Goal: Task Accomplishment & Management: Book appointment/travel/reservation

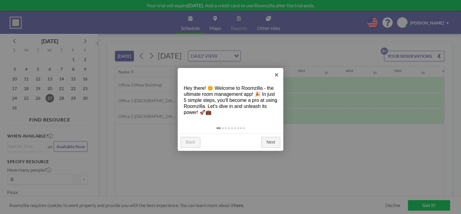
scroll to position [0, 652]
click at [275, 76] on link "×" at bounding box center [277, 75] width 14 height 14
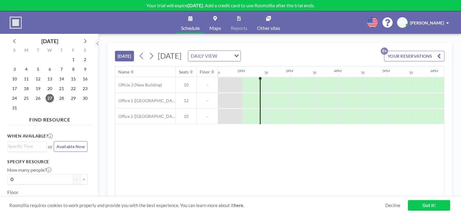
click at [412, 22] on span "[PERSON_NAME]" at bounding box center [427, 22] width 34 height 5
click at [412, 23] on nav "Profile Log out" at bounding box center [431, 35] width 54 height 25
click at [335, 19] on div "Schedule Maps Reports Other sites English Polski 日本語 Española CV [PERSON_NAME] …" at bounding box center [230, 22] width 461 height 23
click at [153, 55] on icon at bounding box center [151, 56] width 3 height 6
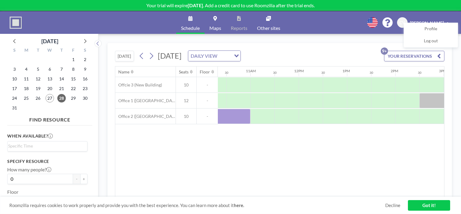
scroll to position [0, 494]
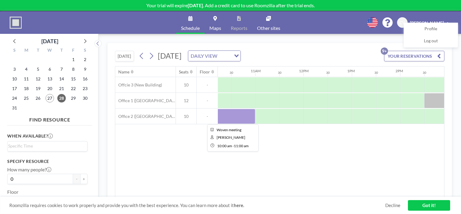
click at [240, 112] on div at bounding box center [231, 116] width 48 height 15
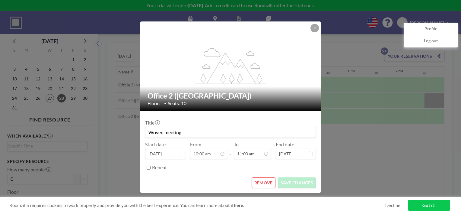
scroll to position [215, 0]
click at [149, 168] on input "Repeat" at bounding box center [149, 167] width 4 height 4
checkbox input "true"
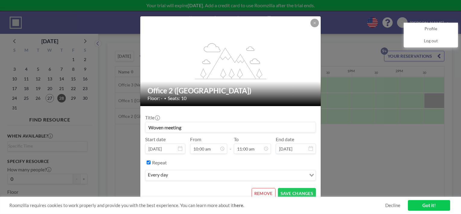
click at [169, 177] on div "every day" at bounding box center [225, 174] width 161 height 9
click at [315, 22] on icon at bounding box center [315, 23] width 4 height 4
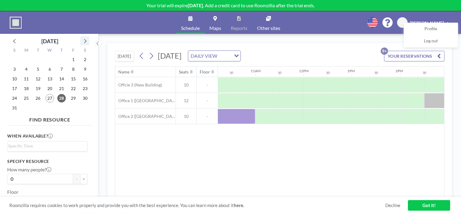
click at [85, 41] on icon at bounding box center [85, 41] width 8 height 8
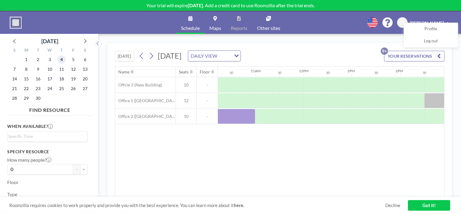
click at [62, 59] on span "4" at bounding box center [61, 59] width 8 height 8
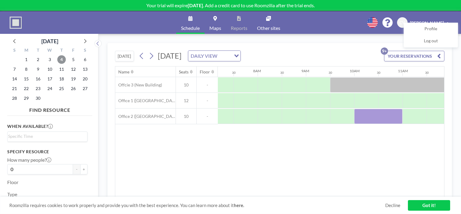
scroll to position [0, 362]
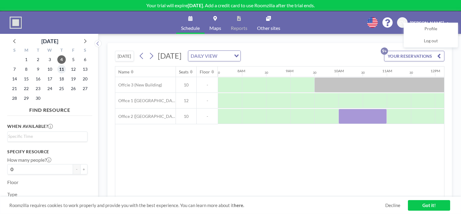
click at [60, 71] on span "11" at bounding box center [61, 69] width 8 height 8
click at [60, 81] on span "18" at bounding box center [61, 79] width 8 height 8
click at [61, 86] on span "25" at bounding box center [61, 88] width 8 height 8
click at [28, 99] on span "29" at bounding box center [26, 98] width 8 height 8
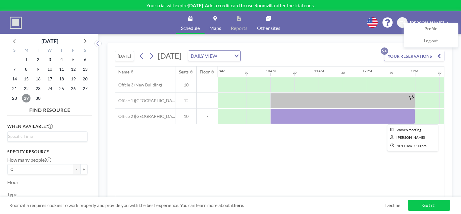
scroll to position [0, 431]
click at [27, 91] on span "22" at bounding box center [26, 88] width 8 height 8
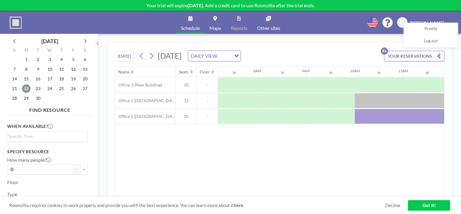
scroll to position [0, 362]
click at [85, 41] on icon at bounding box center [85, 41] width 8 height 8
click at [25, 71] on span "6" at bounding box center [26, 69] width 8 height 8
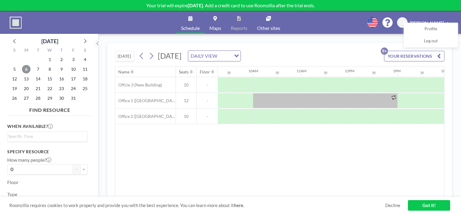
scroll to position [0, 450]
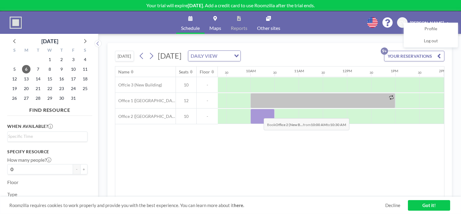
click at [259, 113] on div at bounding box center [263, 116] width 24 height 15
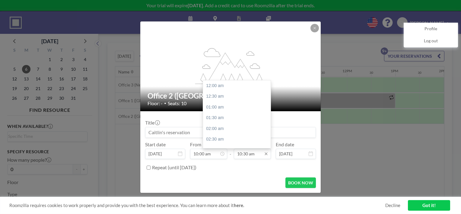
scroll to position [226, 0]
click at [248, 155] on input "10:30 am" at bounding box center [252, 153] width 37 height 10
click at [218, 137] on div "01:00 pm" at bounding box center [238, 139] width 71 height 11
type input "01:00 pm"
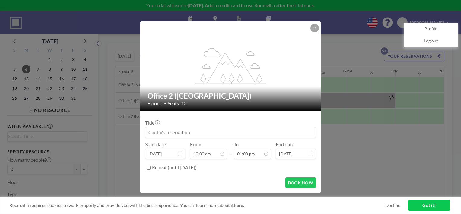
click at [204, 132] on input at bounding box center [230, 132] width 170 height 10
type input "Woven Meeting"
click at [148, 167] on input "Repeat (until [DATE])" at bounding box center [149, 167] width 4 height 4
checkbox input "true"
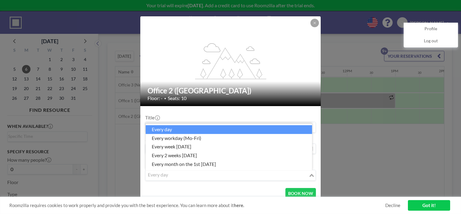
click at [161, 177] on div "every day" at bounding box center [226, 174] width 163 height 9
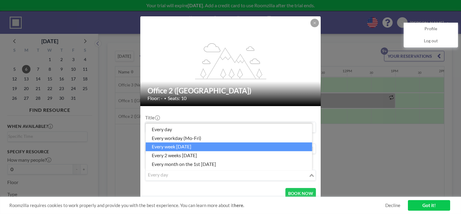
click at [170, 150] on li "every week [DATE]" at bounding box center [229, 146] width 167 height 9
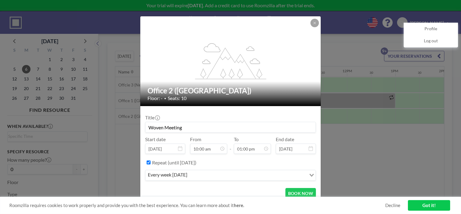
scroll to position [5, 0]
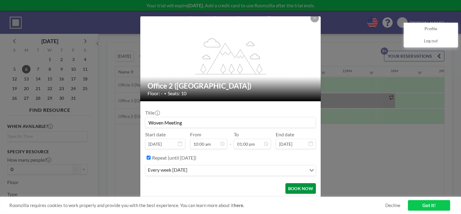
click at [293, 187] on button "BOOK NOW" at bounding box center [301, 188] width 30 height 11
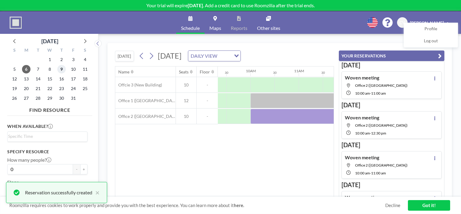
click at [64, 71] on span "9" at bounding box center [61, 69] width 8 height 8
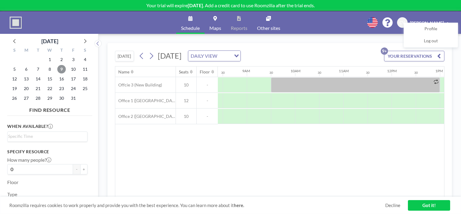
scroll to position [0, 406]
click at [301, 112] on div at bounding box center [307, 116] width 24 height 15
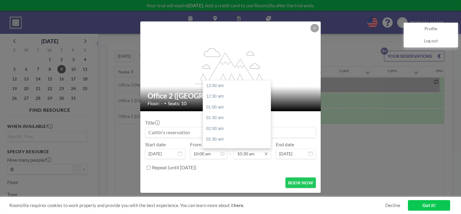
scroll to position [226, 0]
click at [248, 155] on input "10:30 am" at bounding box center [252, 153] width 37 height 10
click at [221, 97] on div "11:00 am" at bounding box center [238, 96] width 71 height 11
type input "11:00 am"
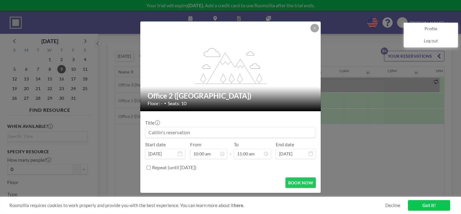
click at [149, 168] on input "Repeat (until [DATE])" at bounding box center [149, 167] width 4 height 4
checkbox input "true"
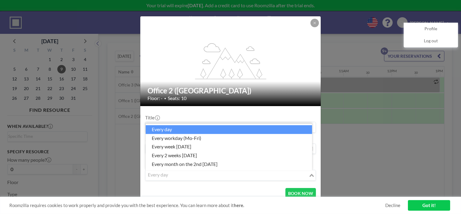
click at [170, 176] on div "every day" at bounding box center [226, 174] width 163 height 9
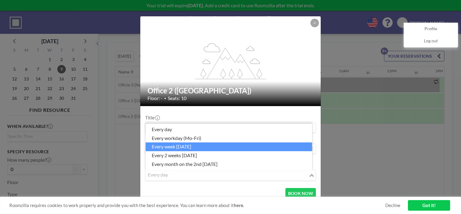
click at [175, 149] on li "every week [DATE]" at bounding box center [229, 146] width 167 height 9
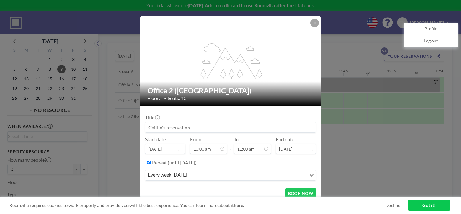
scroll to position [0, 0]
click at [302, 192] on button "BOOK NOW" at bounding box center [301, 193] width 30 height 11
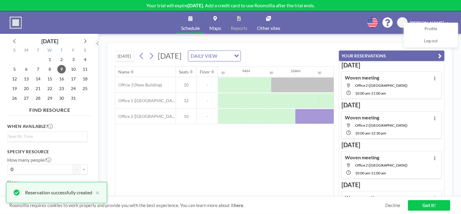
click at [325, 158] on div "Name Seats Floor 12AM 30 1AM 30 2AM 30 3AM 30 4AM 30 5AM 30 6AM 30 7AM 30 8AM 3…" at bounding box center [224, 131] width 219 height 130
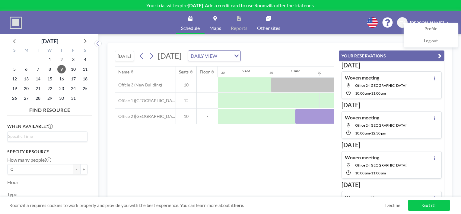
click at [420, 208] on link "Got it!" at bounding box center [429, 205] width 42 height 11
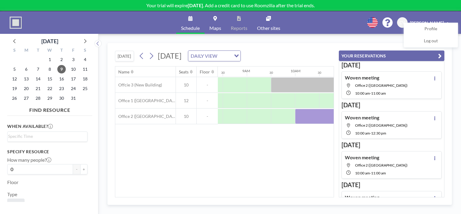
click at [294, 147] on div "Name Seats Floor 12AM 30 1AM 30 2AM 30 3AM 30 4AM 30 5AM 30 6AM 30 7AM 30 8AM 3…" at bounding box center [224, 131] width 219 height 130
click at [435, 56] on button "YOUR RESERVATIONS" at bounding box center [392, 55] width 106 height 11
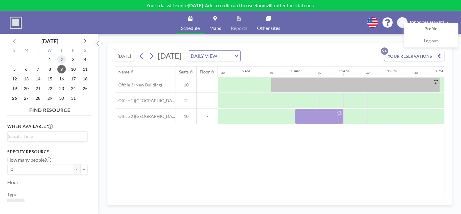
click at [62, 58] on span "2" at bounding box center [61, 59] width 8 height 8
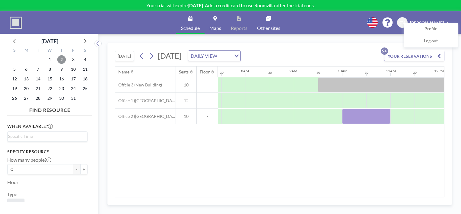
scroll to position [0, 362]
click at [15, 42] on icon at bounding box center [15, 41] width 8 height 8
click at [15, 41] on icon at bounding box center [15, 41] width 8 height 8
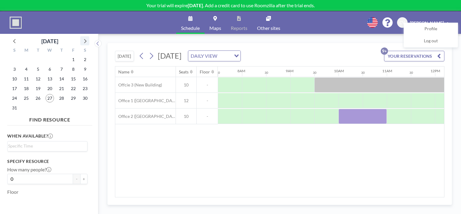
click at [84, 40] on icon at bounding box center [85, 41] width 8 height 8
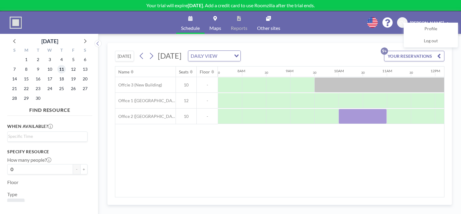
click at [63, 68] on span "11" at bounding box center [61, 69] width 8 height 8
click at [63, 60] on span "4" at bounding box center [61, 59] width 8 height 8
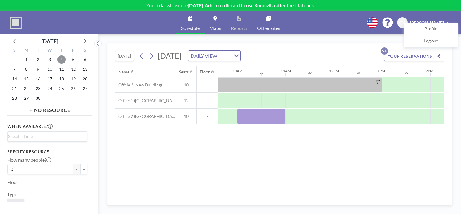
scroll to position [0, 467]
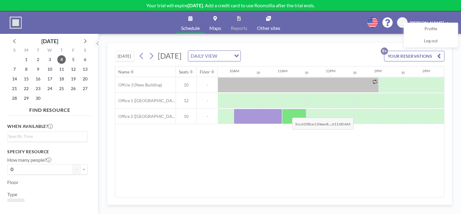
click at [287, 113] on div at bounding box center [294, 116] width 24 height 15
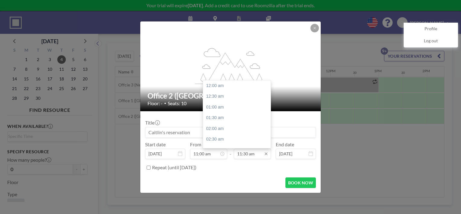
scroll to position [247, 0]
click at [221, 110] on div "12:30 pm" at bounding box center [238, 106] width 71 height 11
type input "12:30 pm"
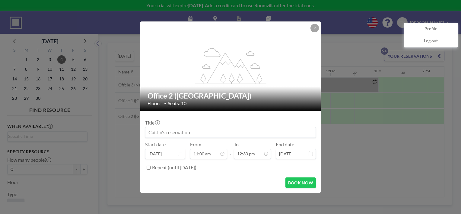
click at [188, 132] on input at bounding box center [230, 132] width 170 height 10
type input "Woven Leaders meeting"
click at [149, 169] on input "Repeat (until [DATE])" at bounding box center [149, 167] width 4 height 4
checkbox input "true"
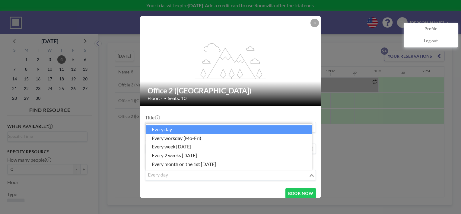
click at [155, 176] on div "every day" at bounding box center [226, 174] width 163 height 9
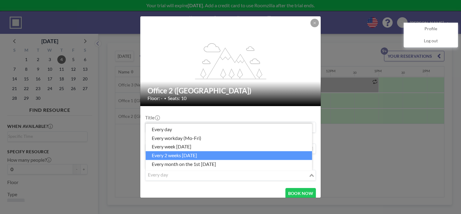
click at [168, 157] on li "every 2 weeks [DATE]" at bounding box center [229, 155] width 167 height 9
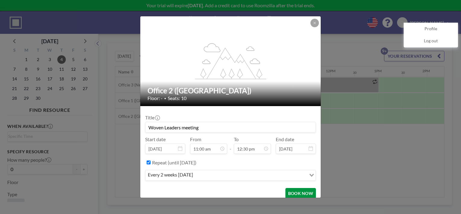
click at [299, 190] on button "BOOK NOW" at bounding box center [301, 193] width 30 height 11
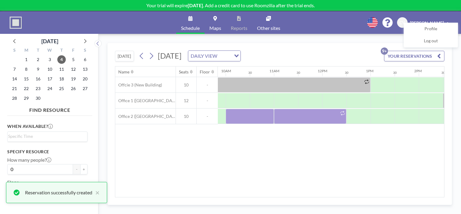
scroll to position [0, 471]
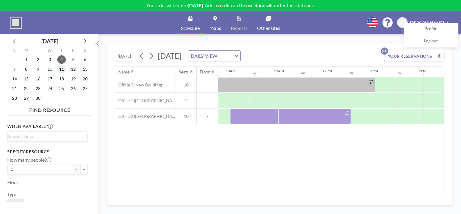
click at [62, 71] on span "11" at bounding box center [61, 69] width 8 height 8
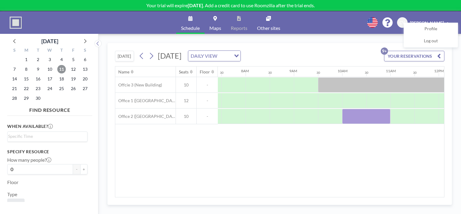
scroll to position [0, 362]
click at [62, 80] on span "18" at bounding box center [61, 79] width 8 height 8
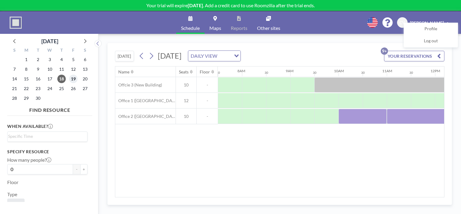
click at [73, 78] on span "19" at bounding box center [73, 79] width 8 height 8
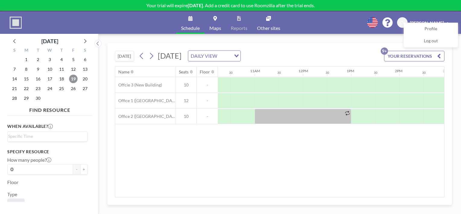
scroll to position [0, 495]
click at [85, 38] on icon at bounding box center [85, 41] width 8 height 8
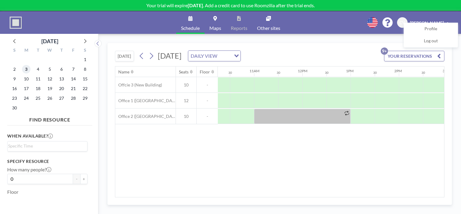
click at [26, 69] on span "3" at bounding box center [26, 69] width 8 height 8
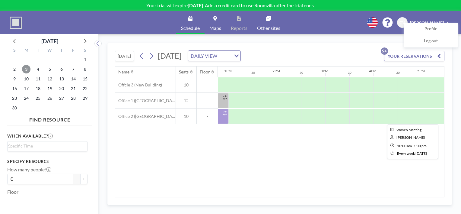
scroll to position [0, 618]
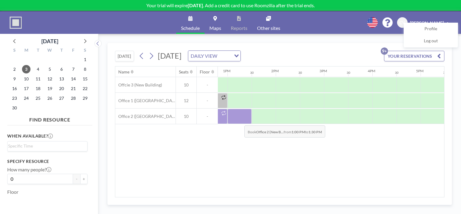
click at [240, 120] on div at bounding box center [240, 116] width 24 height 15
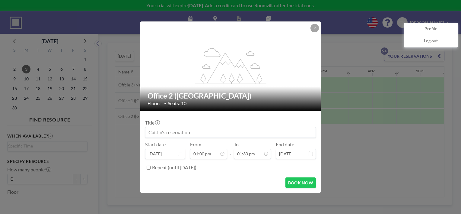
click at [194, 133] on input at bounding box center [230, 132] width 170 height 10
type input "Woven Program Devel"
click at [316, 26] on button at bounding box center [315, 28] width 8 height 8
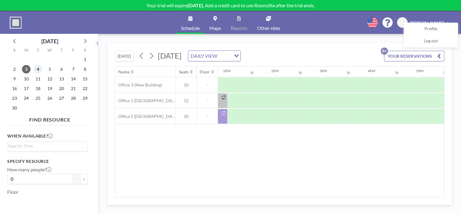
click at [40, 71] on span "4" at bounding box center [38, 69] width 8 height 8
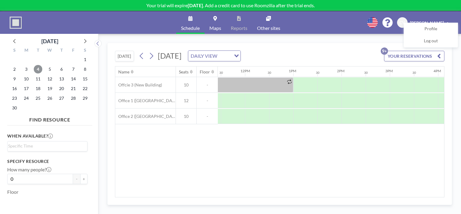
scroll to position [0, 553]
click at [52, 69] on span "5" at bounding box center [50, 69] width 8 height 8
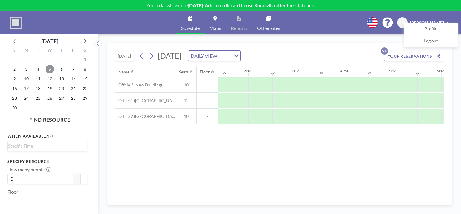
scroll to position [0, 648]
click at [58, 68] on span "6" at bounding box center [61, 69] width 8 height 8
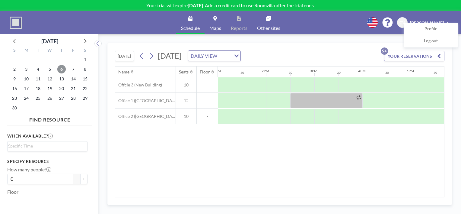
scroll to position [0, 635]
click at [72, 72] on span "7" at bounding box center [73, 69] width 8 height 8
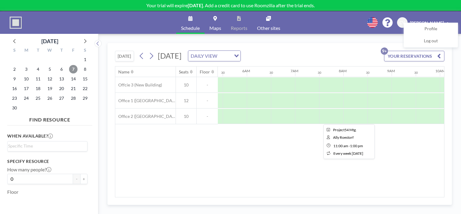
scroll to position [0, 255]
click at [25, 69] on span "3" at bounding box center [26, 69] width 8 height 8
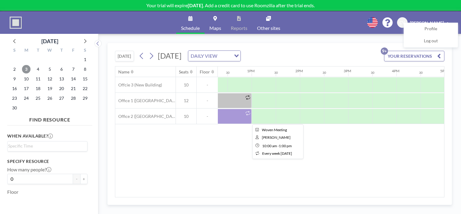
scroll to position [0, 595]
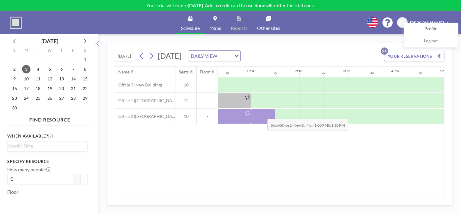
click at [263, 114] on div at bounding box center [263, 116] width 24 height 15
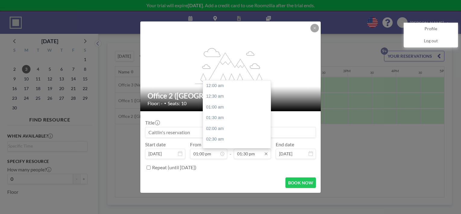
scroll to position [290, 0]
click at [249, 154] on input "01:30 pm" at bounding box center [252, 153] width 37 height 10
click at [227, 139] on div "04:00 pm" at bounding box center [238, 139] width 71 height 11
type input "04:00 pm"
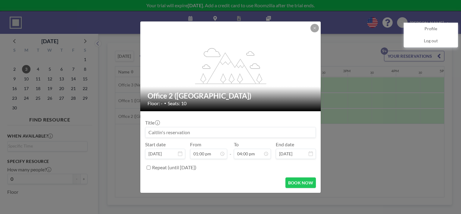
click at [206, 132] on input at bounding box center [230, 132] width 170 height 10
drag, startPoint x: 236, startPoint y: 133, endPoint x: 142, endPoint y: 135, distance: 94.5
click at [142, 135] on form "Title Woven Program Development Intensive Start date [DATE] From 01:00 pm - To …" at bounding box center [230, 151] width 180 height 81
type input "Woven Program Development Intensive"
click at [295, 182] on button "BOOK NOW" at bounding box center [301, 182] width 30 height 11
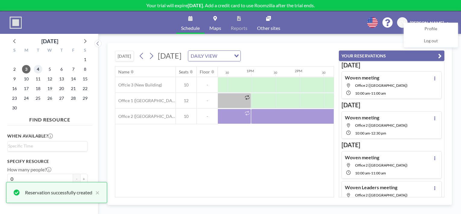
click at [39, 70] on span "4" at bounding box center [38, 69] width 8 height 8
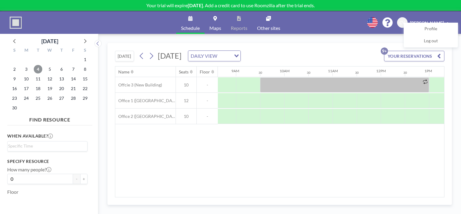
scroll to position [0, 417]
click at [270, 116] on div at bounding box center [271, 116] width 24 height 15
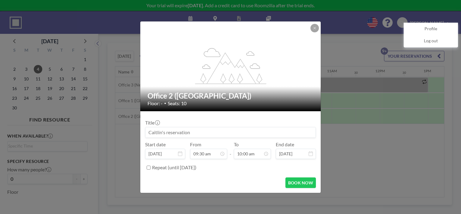
click at [180, 132] on input at bounding box center [230, 132] width 170 height 10
paste input "Woven Program Development Intensive"
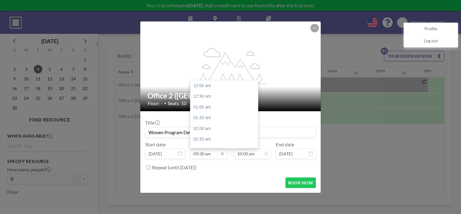
scroll to position [204, 0]
type input "Woven Program Development Intensive"
click at [208, 157] on input "09:30 am" at bounding box center [208, 153] width 37 height 10
click at [196, 99] on div "10:00 am" at bounding box center [225, 96] width 71 height 11
type input "10:00 am"
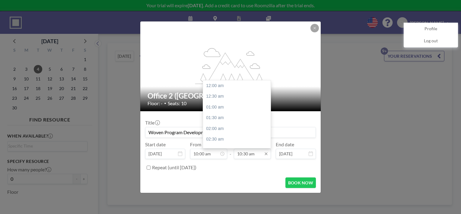
scroll to position [226, 0]
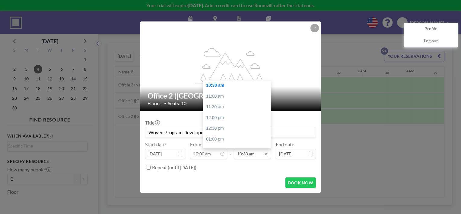
click at [244, 152] on input "10:30 am" at bounding box center [252, 153] width 37 height 10
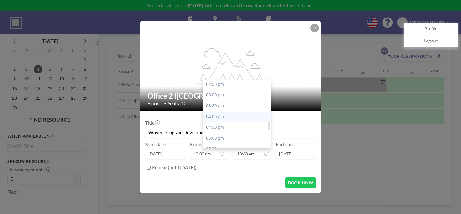
click at [220, 113] on div "04:00 pm" at bounding box center [238, 116] width 71 height 11
type input "04:00 pm"
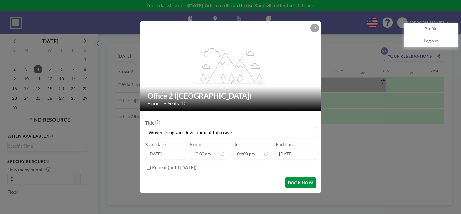
click at [303, 183] on button "BOOK NOW" at bounding box center [301, 182] width 30 height 11
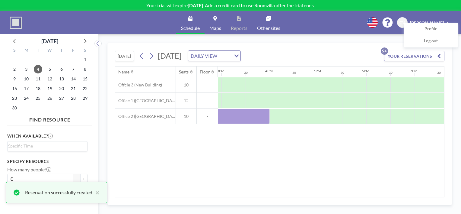
scroll to position [0, 722]
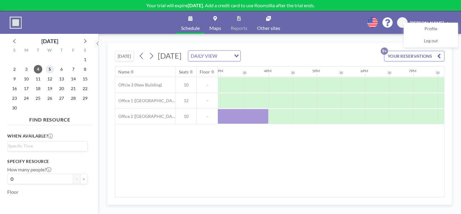
click at [47, 72] on span "5" at bounding box center [50, 69] width 8 height 8
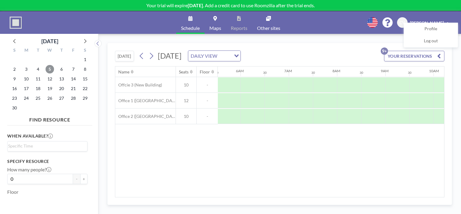
scroll to position [0, 362]
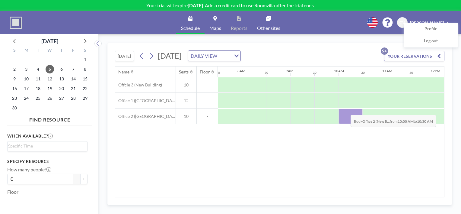
click at [346, 110] on div at bounding box center [351, 116] width 24 height 15
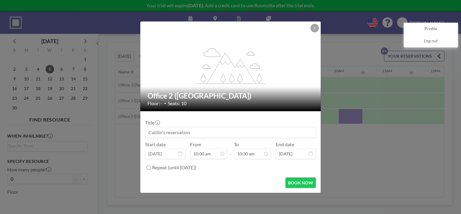
click at [206, 130] on input at bounding box center [230, 132] width 170 height 10
paste input "Woven Program Development Intensive"
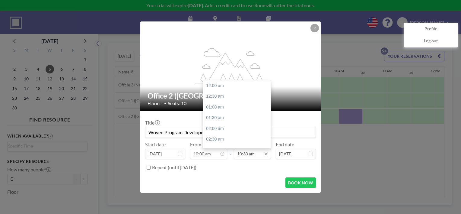
scroll to position [226, 0]
type input "Woven Program Development Intensive"
click at [243, 156] on input "10:30 am" at bounding box center [252, 153] width 37 height 10
click at [252, 154] on input "10:30 am" at bounding box center [252, 153] width 37 height 10
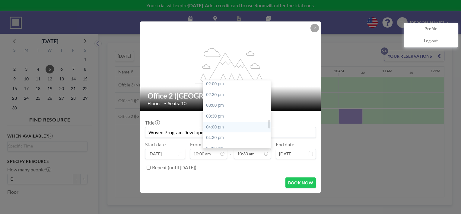
click at [226, 129] on div "04:00 pm" at bounding box center [238, 127] width 71 height 11
type input "04:00 pm"
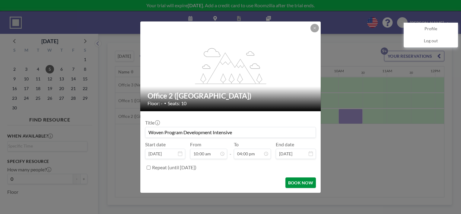
click at [301, 184] on button "BOOK NOW" at bounding box center [301, 182] width 30 height 11
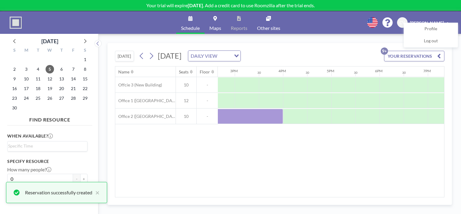
scroll to position [0, 715]
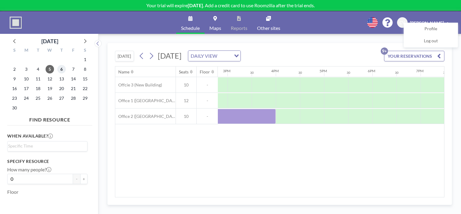
click at [62, 71] on span "6" at bounding box center [61, 69] width 8 height 8
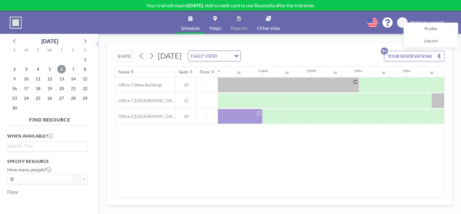
scroll to position [0, 487]
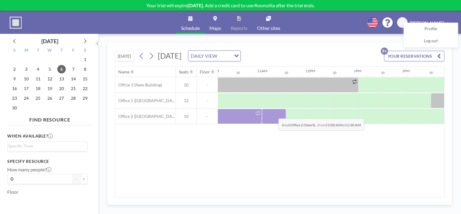
click at [274, 113] on div at bounding box center [274, 116] width 24 height 15
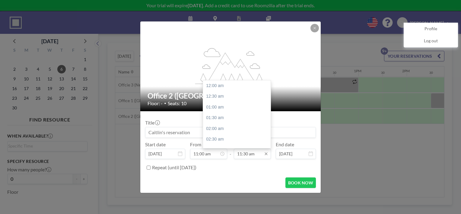
scroll to position [247, 0]
click at [247, 154] on input "11:30 am" at bounding box center [252, 153] width 37 height 10
click at [228, 108] on div "04:00 pm" at bounding box center [238, 108] width 71 height 11
type input "04:00 pm"
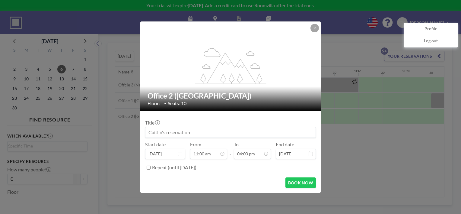
click at [188, 129] on input at bounding box center [230, 132] width 170 height 10
paste input "Woven Program Development Intensive"
type input "Woven Program Development Intensive"
click at [303, 180] on button "BOOK NOW" at bounding box center [301, 182] width 30 height 11
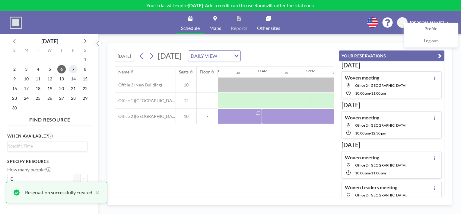
click at [72, 72] on span "7" at bounding box center [73, 69] width 8 height 8
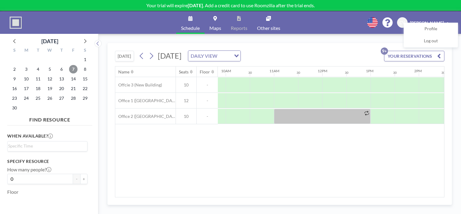
scroll to position [0, 474]
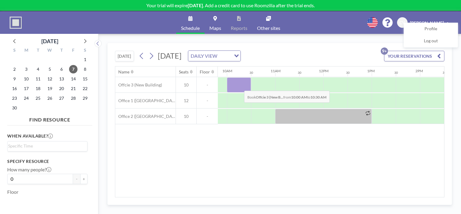
click at [239, 86] on div at bounding box center [239, 84] width 24 height 15
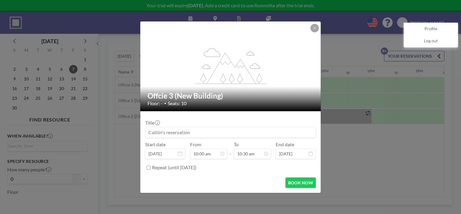
click at [186, 133] on input at bounding box center [230, 132] width 170 height 10
paste input "Woven Program Development Intensive"
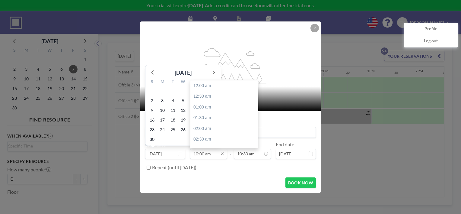
scroll to position [215, 0]
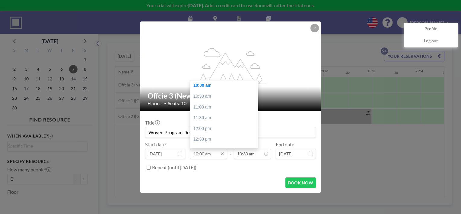
type input "Woven Program Development Intensive"
click at [207, 153] on input "10:00 am" at bounding box center [208, 153] width 37 height 10
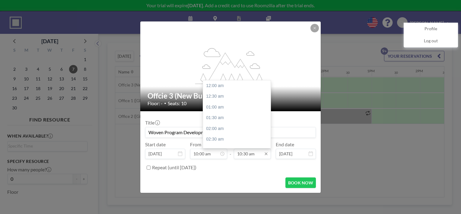
scroll to position [226, 0]
click at [247, 156] on input "10:30 am" at bounding box center [252, 153] width 37 height 10
click at [252, 155] on input "10:30 am" at bounding box center [252, 153] width 37 height 10
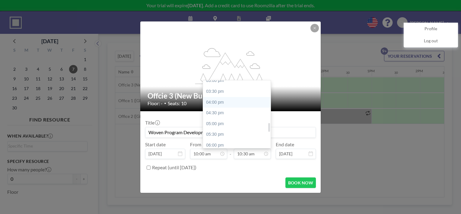
click at [227, 101] on div "04:00 pm" at bounding box center [238, 102] width 71 height 11
type input "04:00 pm"
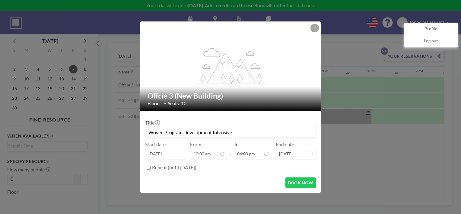
scroll to position [344, 0]
click at [298, 182] on button "BOOK NOW" at bounding box center [301, 182] width 30 height 11
